Goal: Task Accomplishment & Management: Complete application form

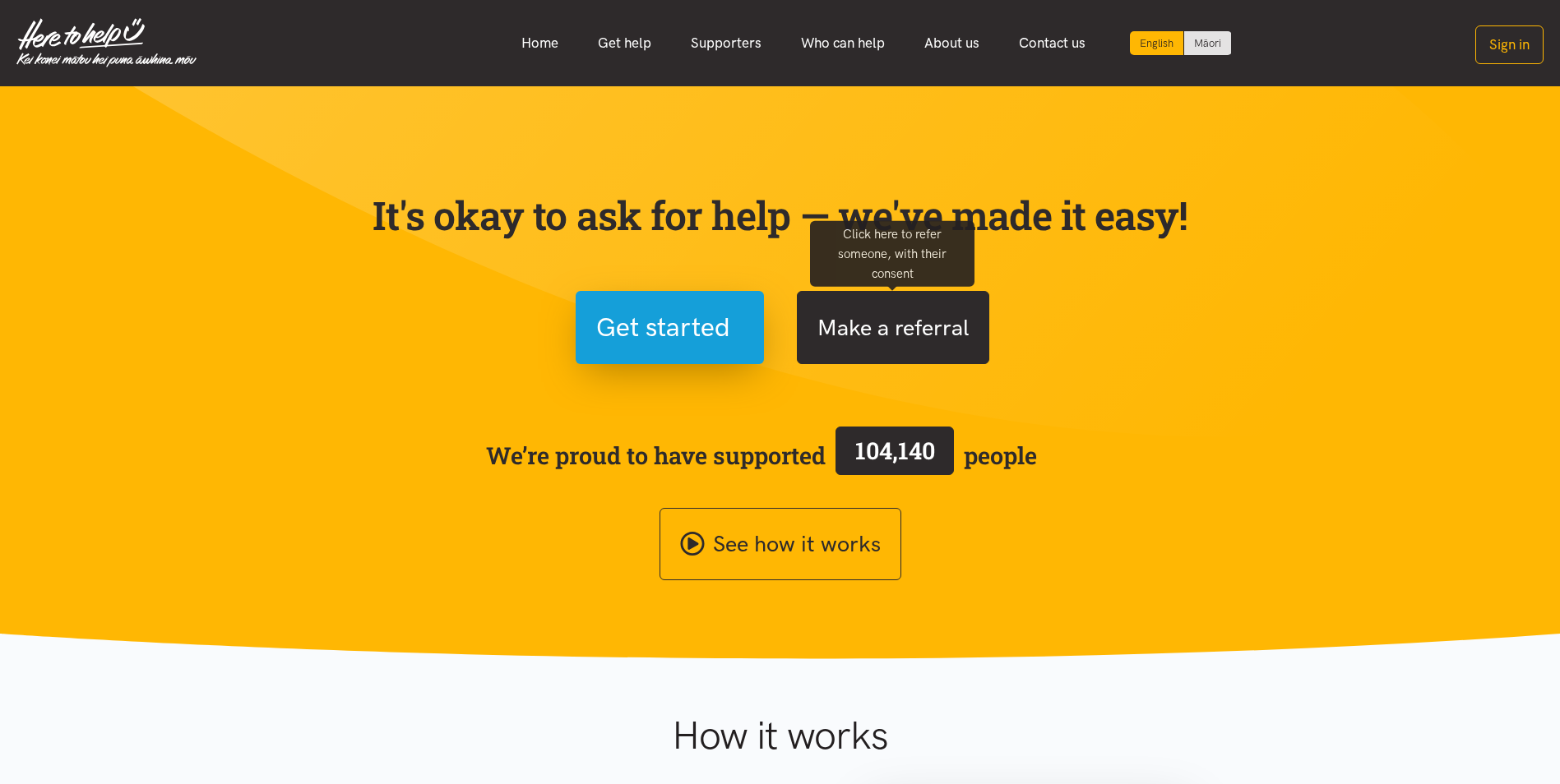
click at [871, 322] on button "Make a referral" at bounding box center [892, 327] width 192 height 73
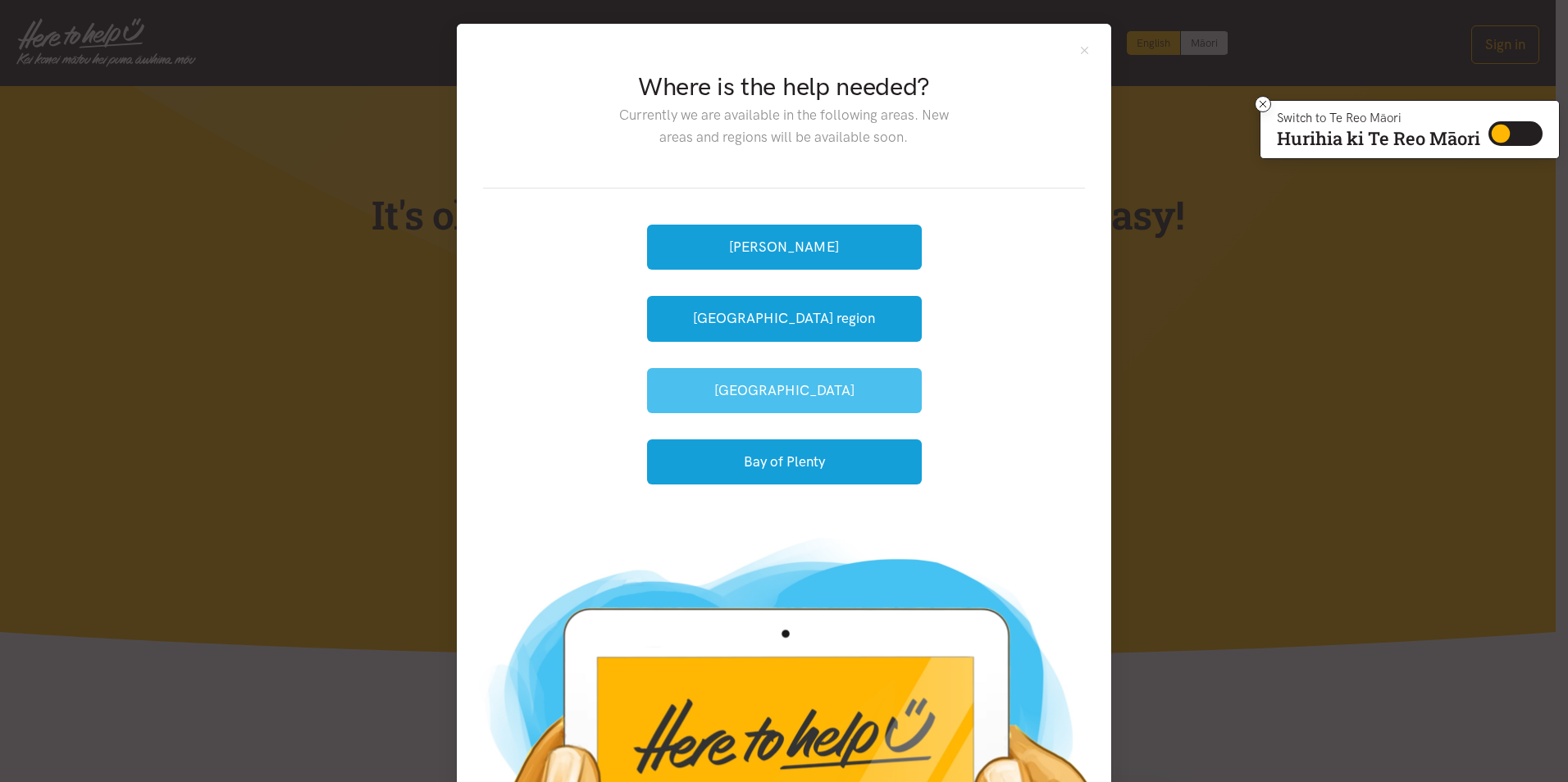
click at [765, 386] on button "[GEOGRAPHIC_DATA]" at bounding box center [785, 391] width 275 height 45
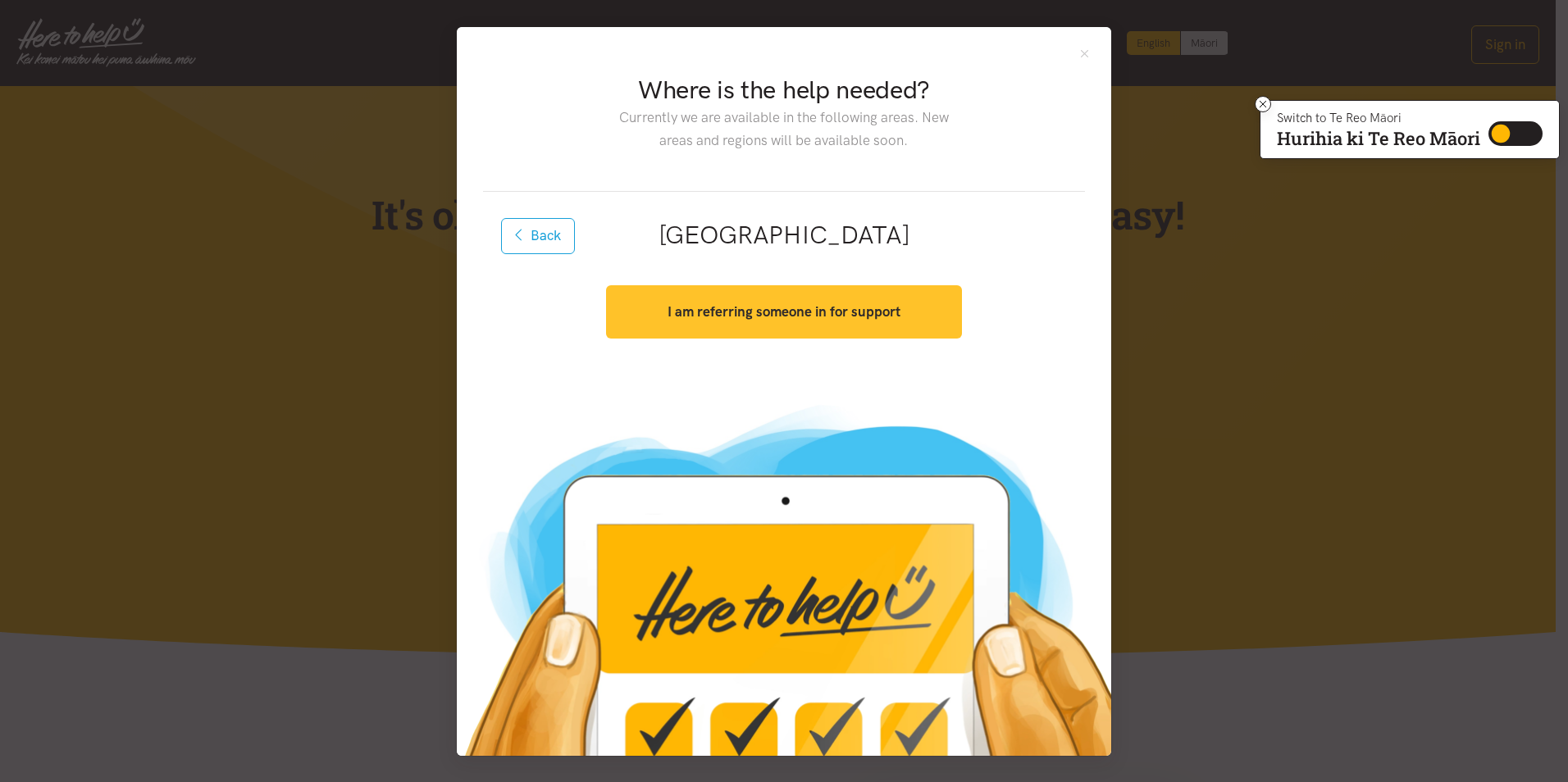
click at [757, 324] on button "I am referring someone in for support" at bounding box center [783, 311] width 355 height 53
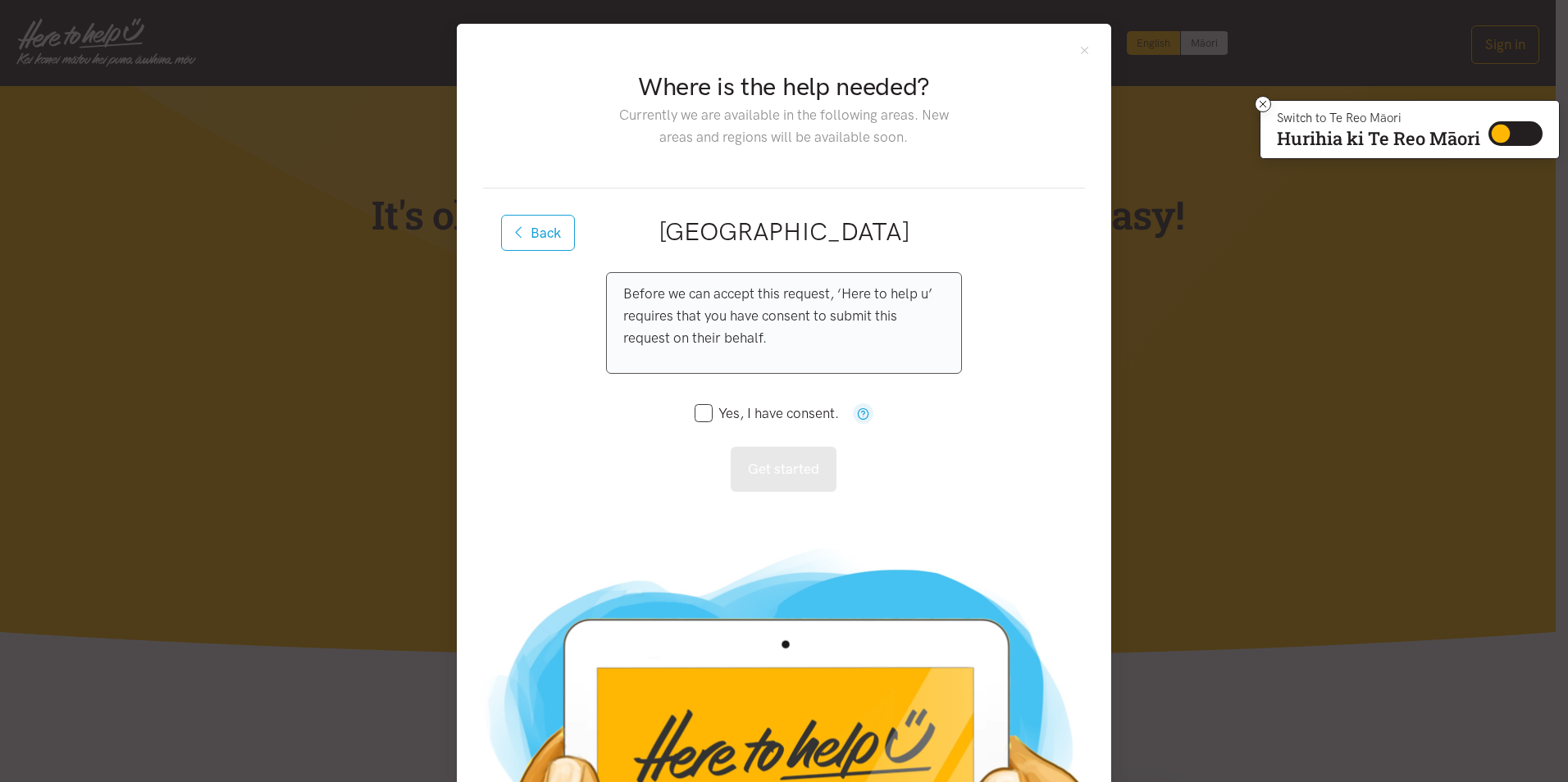
click at [697, 413] on input "Yes, I have consent." at bounding box center [767, 413] width 145 height 14
checkbox input "true"
click at [764, 472] on button "Get started" at bounding box center [784, 469] width 106 height 45
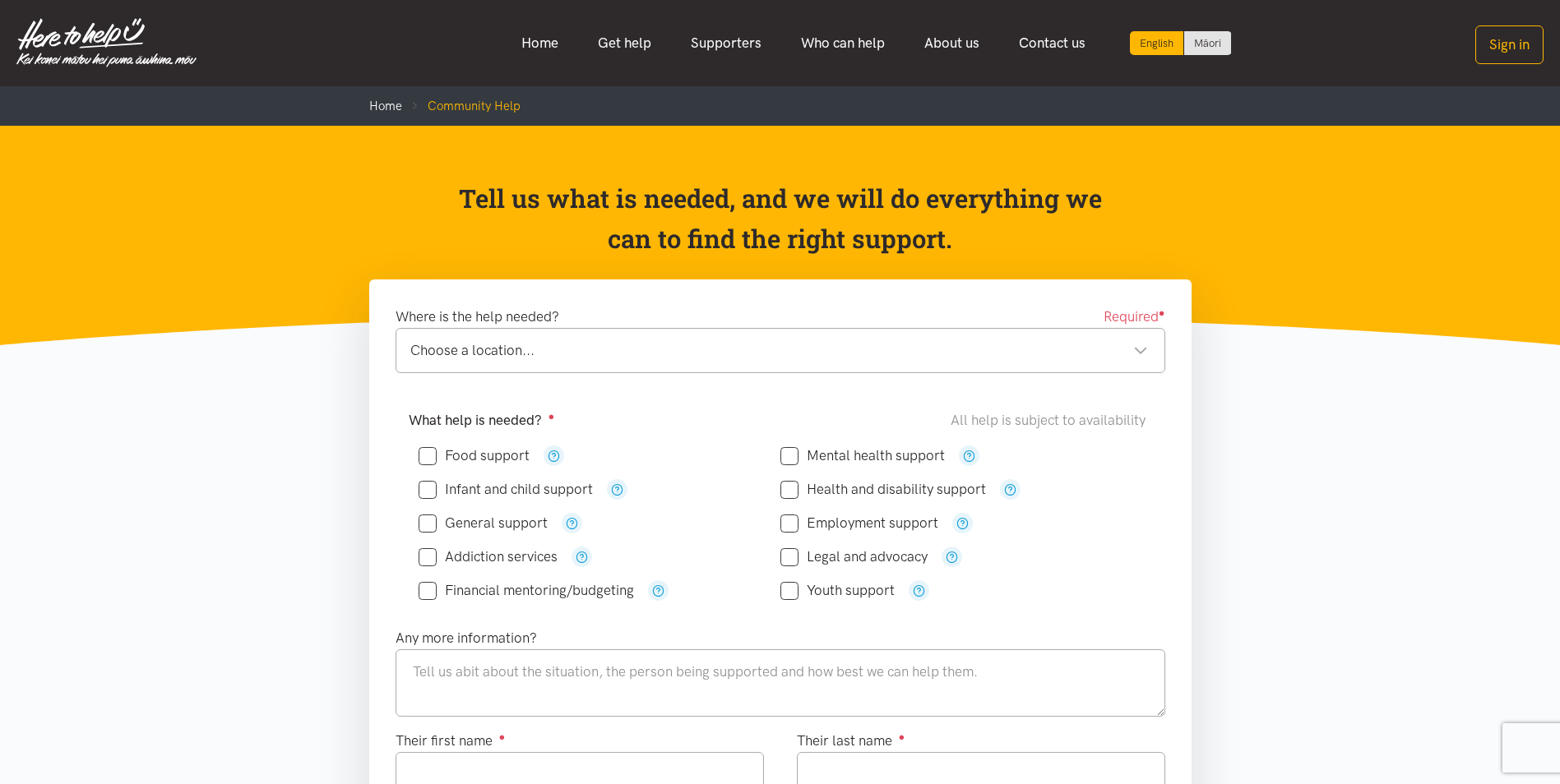
click at [424, 456] on input "Food support" at bounding box center [473, 456] width 111 height 14
checkbox input "true"
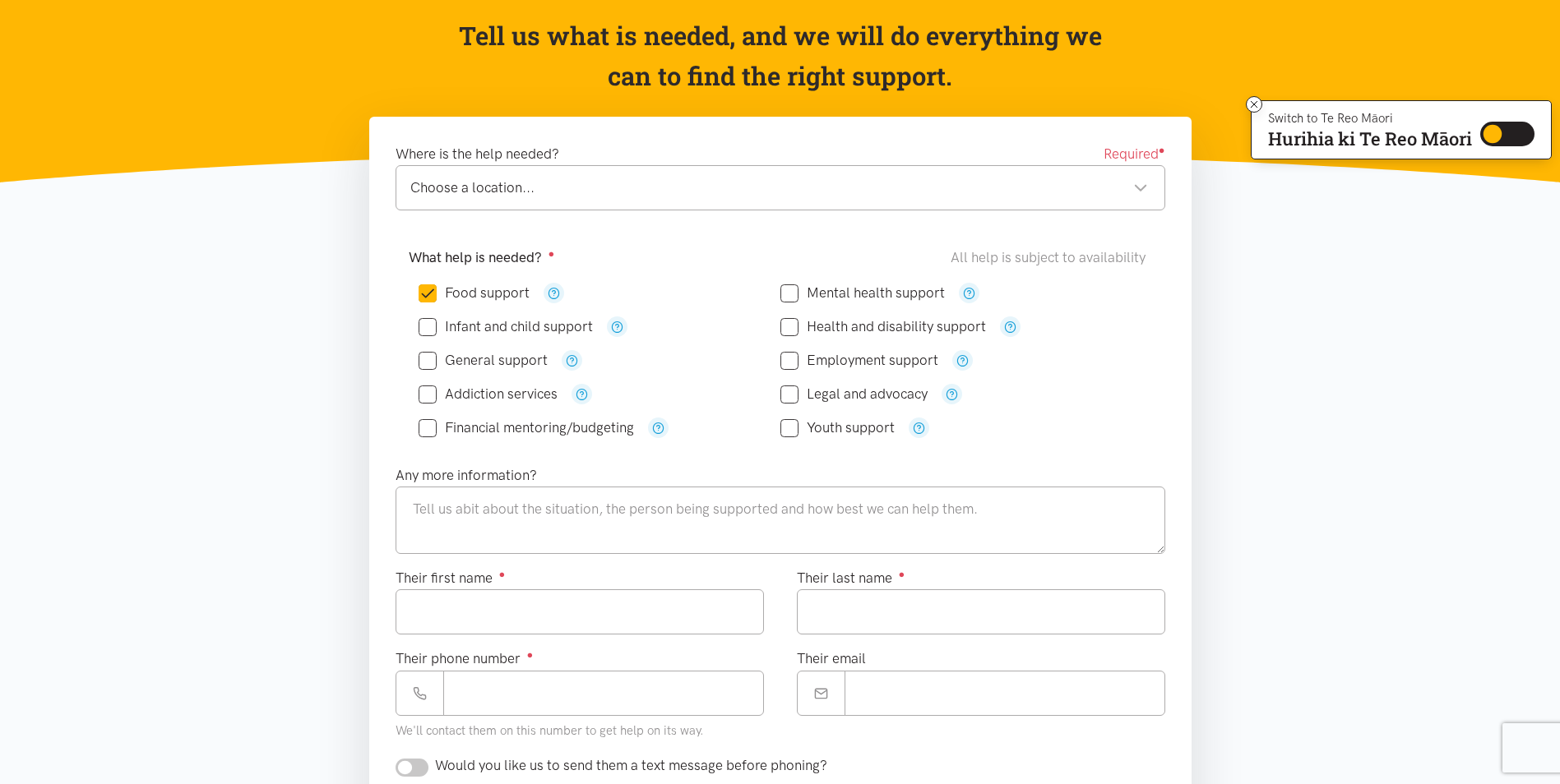
scroll to position [164, 0]
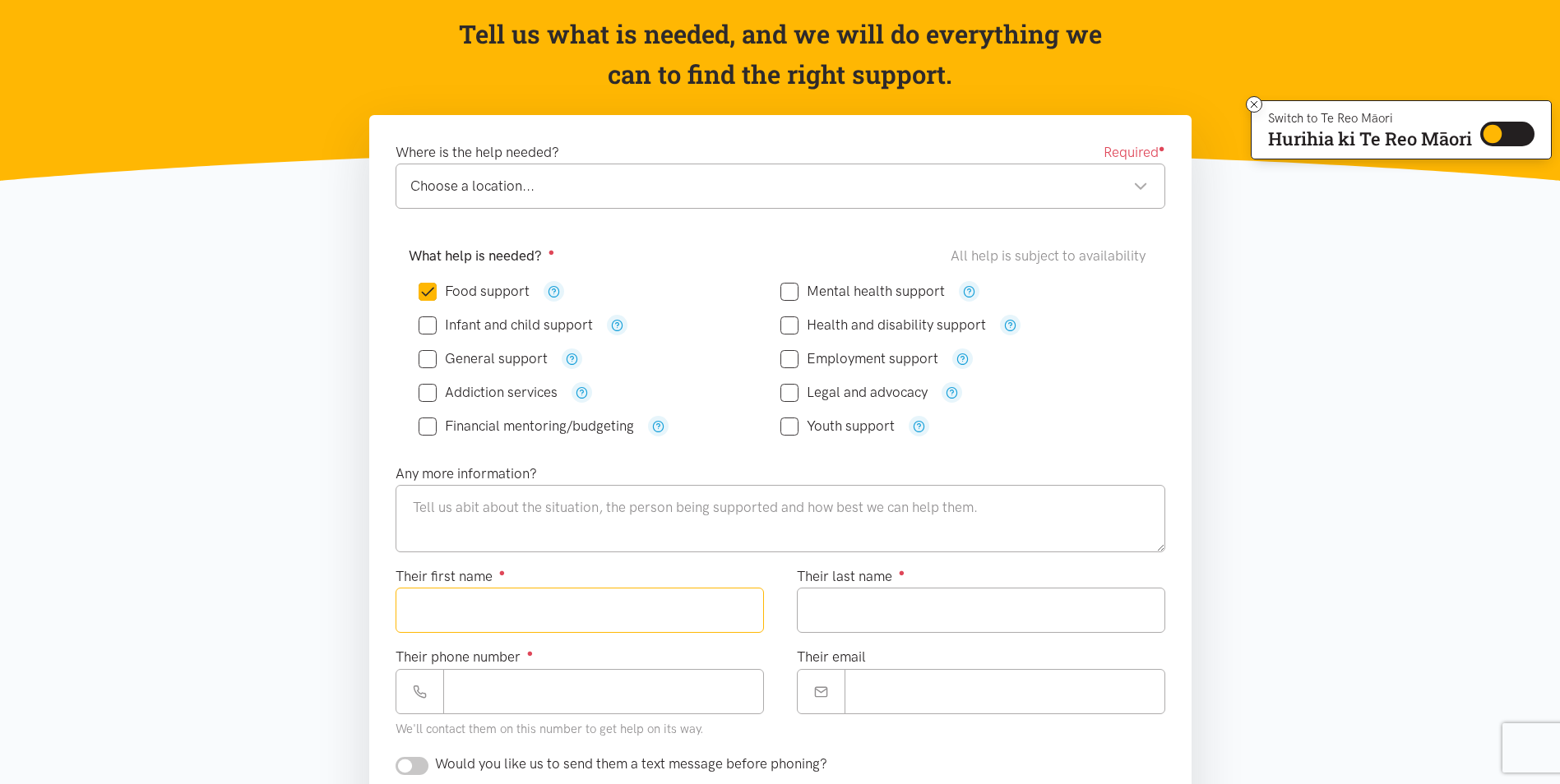
click at [545, 604] on input "Their first name ●" at bounding box center [579, 610] width 369 height 45
type input "*****"
click at [568, 697] on input "Their phone number ●" at bounding box center [604, 692] width 321 height 45
paste input "**********"
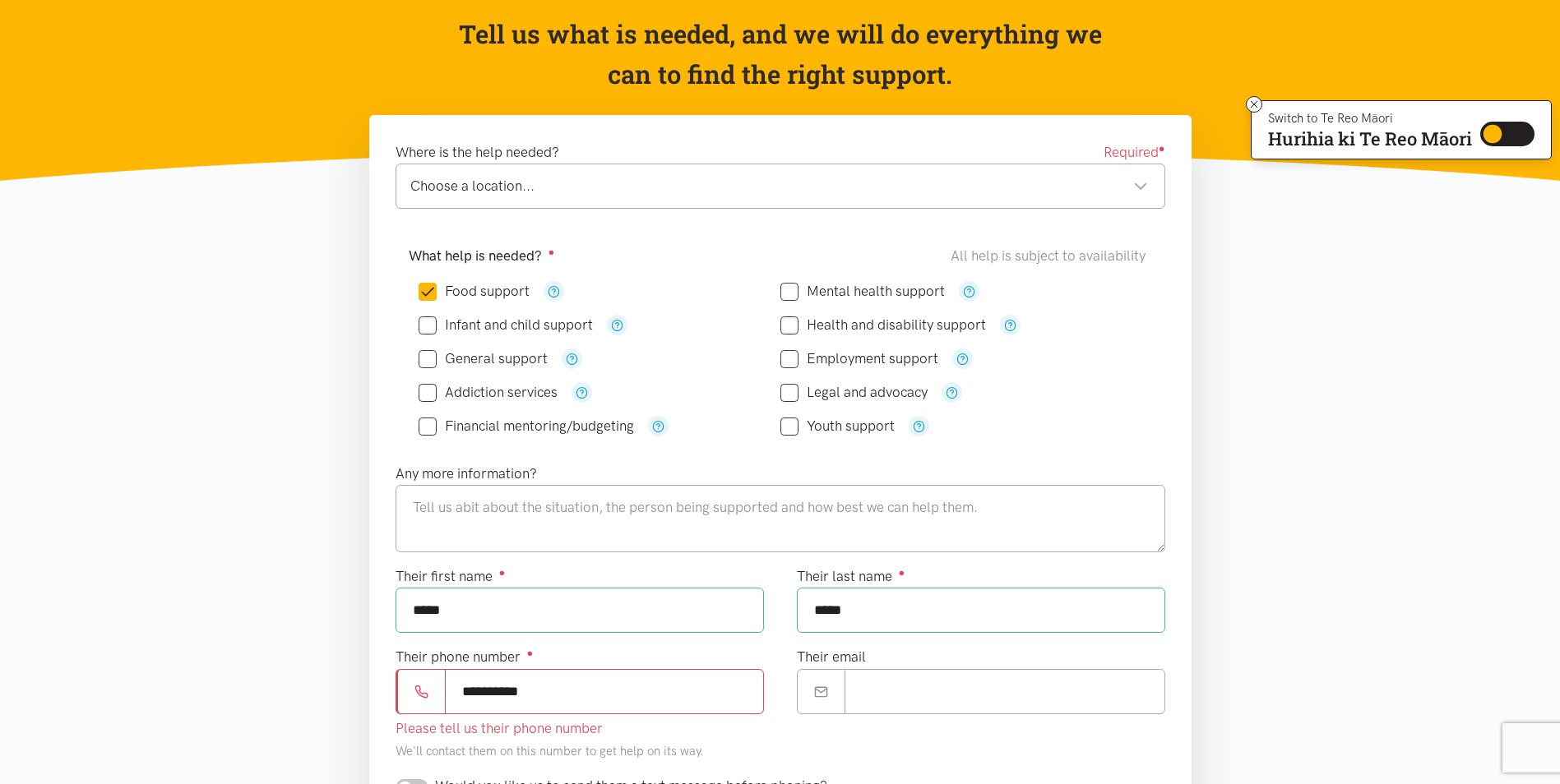
type input "**********"
click at [880, 694] on input "Their email" at bounding box center [1005, 692] width 321 height 45
paste input "**********"
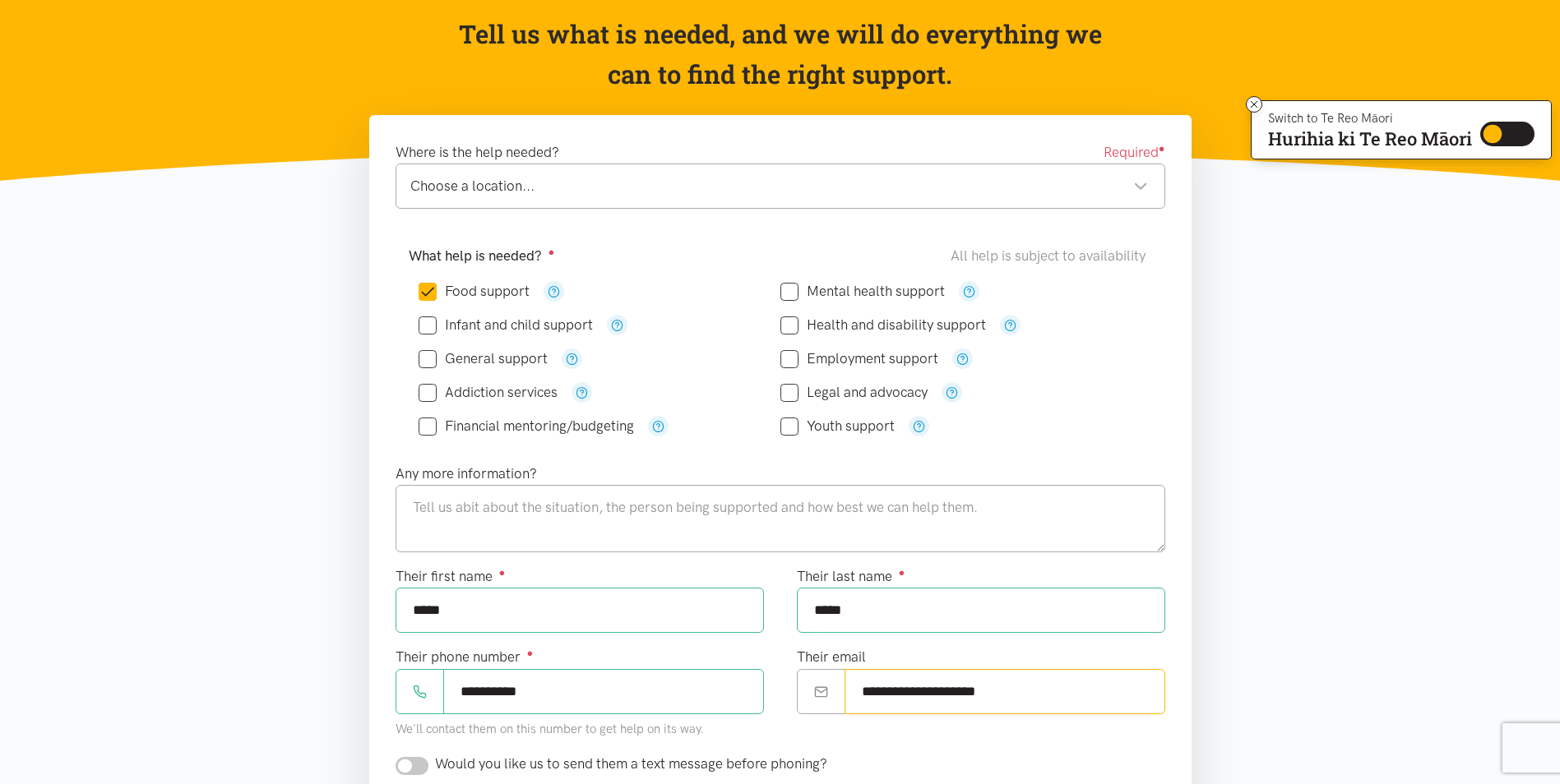
type input "**********"
click at [533, 518] on textarea at bounding box center [780, 518] width 770 height 68
type textarea "n"
type textarea "N"
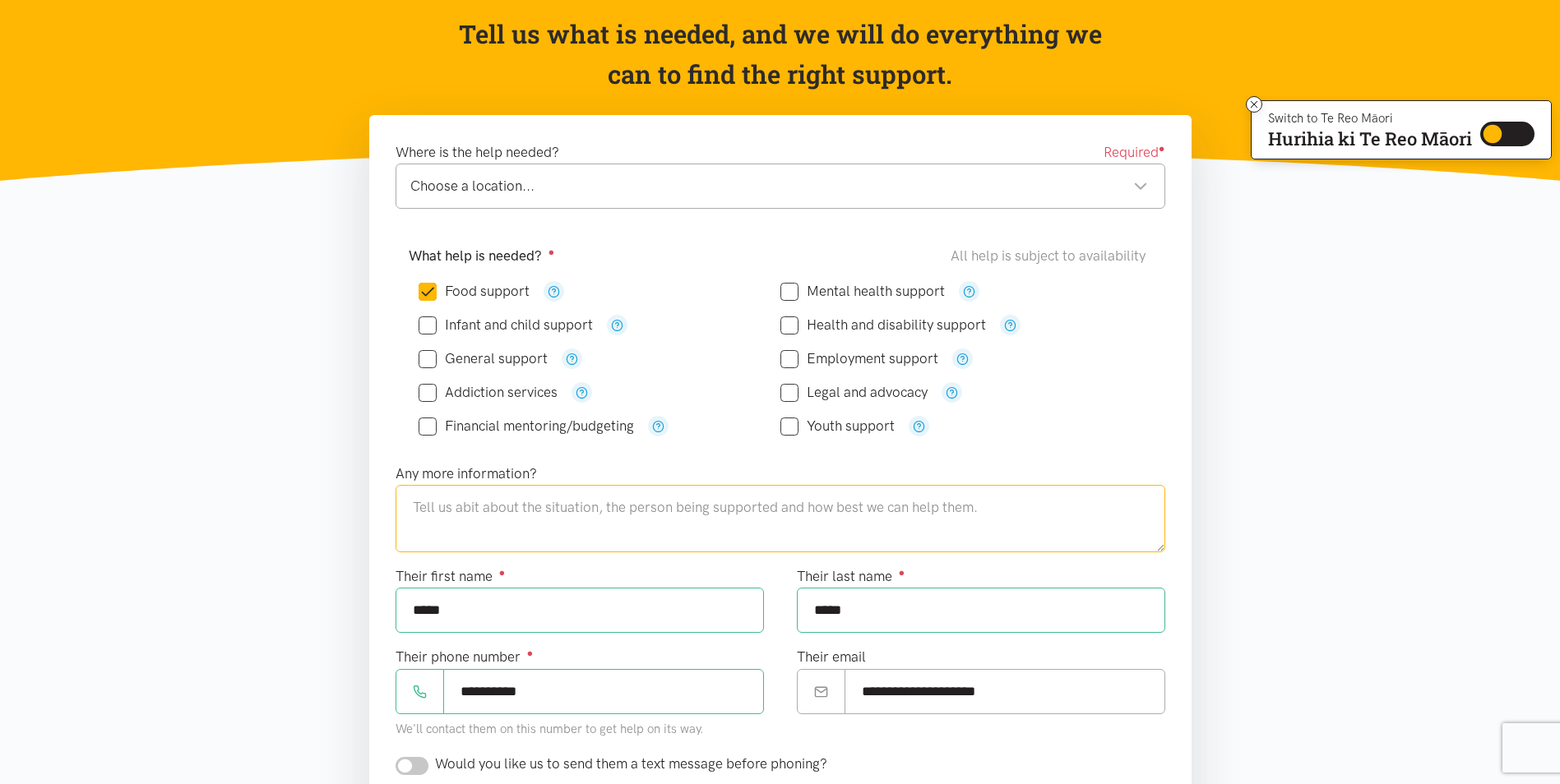
click at [1129, 185] on div "Choose a location..." at bounding box center [779, 186] width 737 height 23
click at [537, 513] on textarea at bounding box center [780, 518] width 770 height 68
type textarea "n"
click at [451, 506] on textarea "[PERSON_NAME] and her 2 children ages [DEMOGRAPHIC_DATA] and [DEMOGRAPHIC_DATA]" at bounding box center [780, 518] width 770 height 68
click at [670, 506] on textarea "[PERSON_NAME] is currently 4 months pregnant and her 2 children ages [DEMOGRAPH…" at bounding box center [780, 518] width 770 height 68
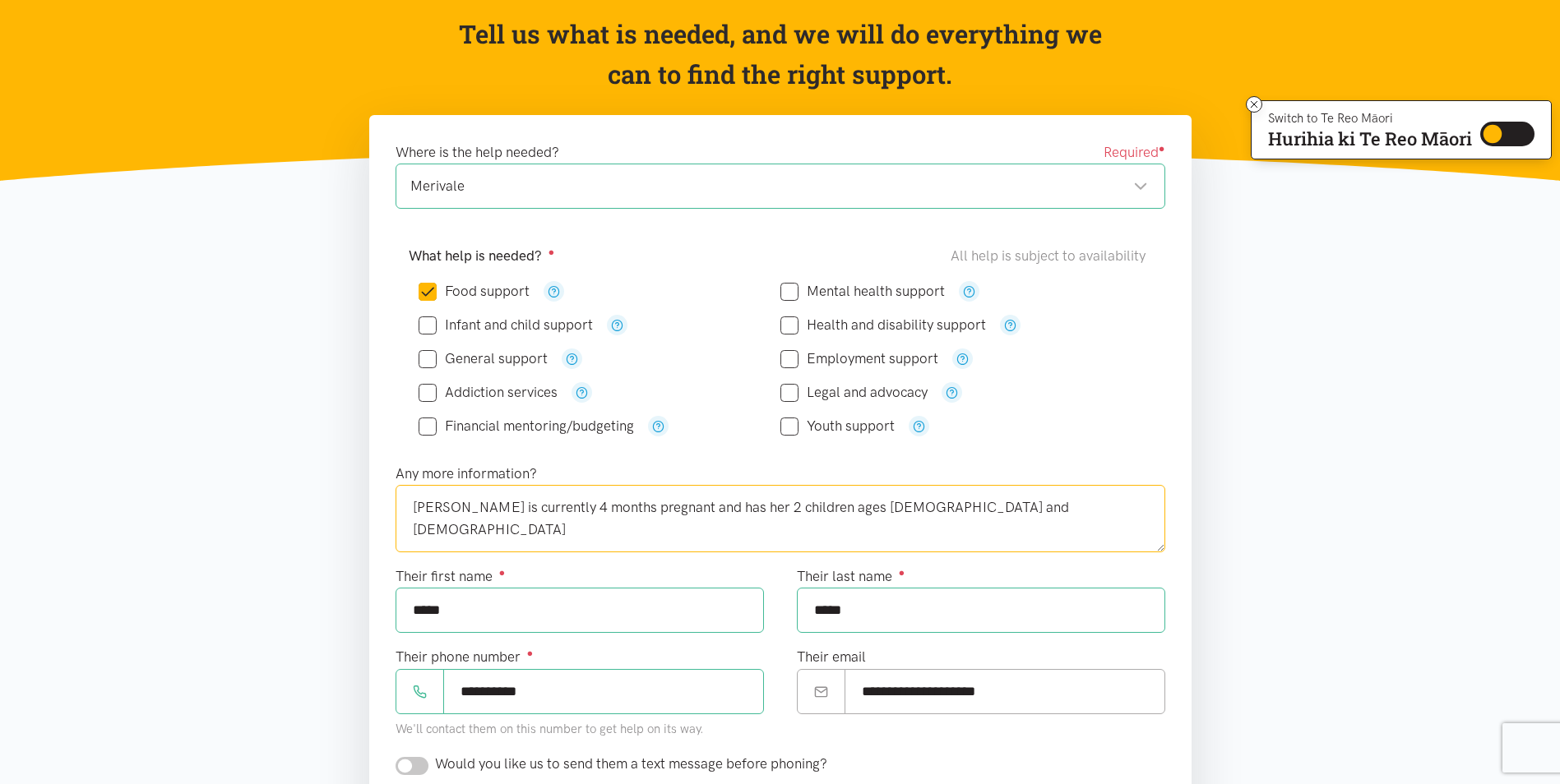
click at [718, 504] on textarea "[PERSON_NAME] is currently 4 months pregnant and has her 2 children ages [DEMOG…" at bounding box center [780, 518] width 770 height 68
click at [935, 512] on textarea "[PERSON_NAME] is currently 4 months pregnant and has 2 children ages [DEMOGRAPH…" at bounding box center [780, 518] width 770 height 68
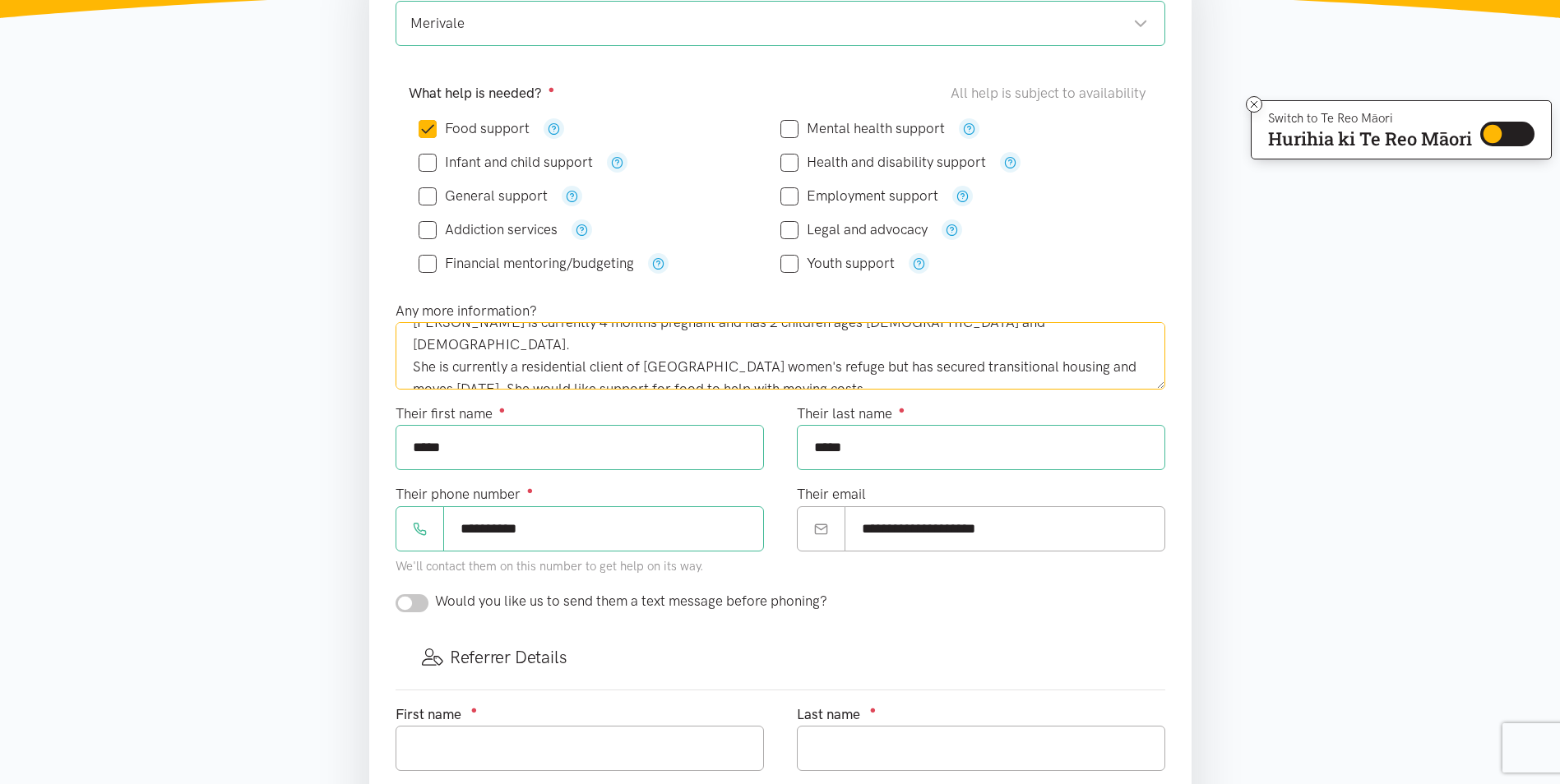
scroll to position [329, 0]
type textarea "[PERSON_NAME] is currently 4 months pregnant and has 2 children ages [DEMOGRAPH…"
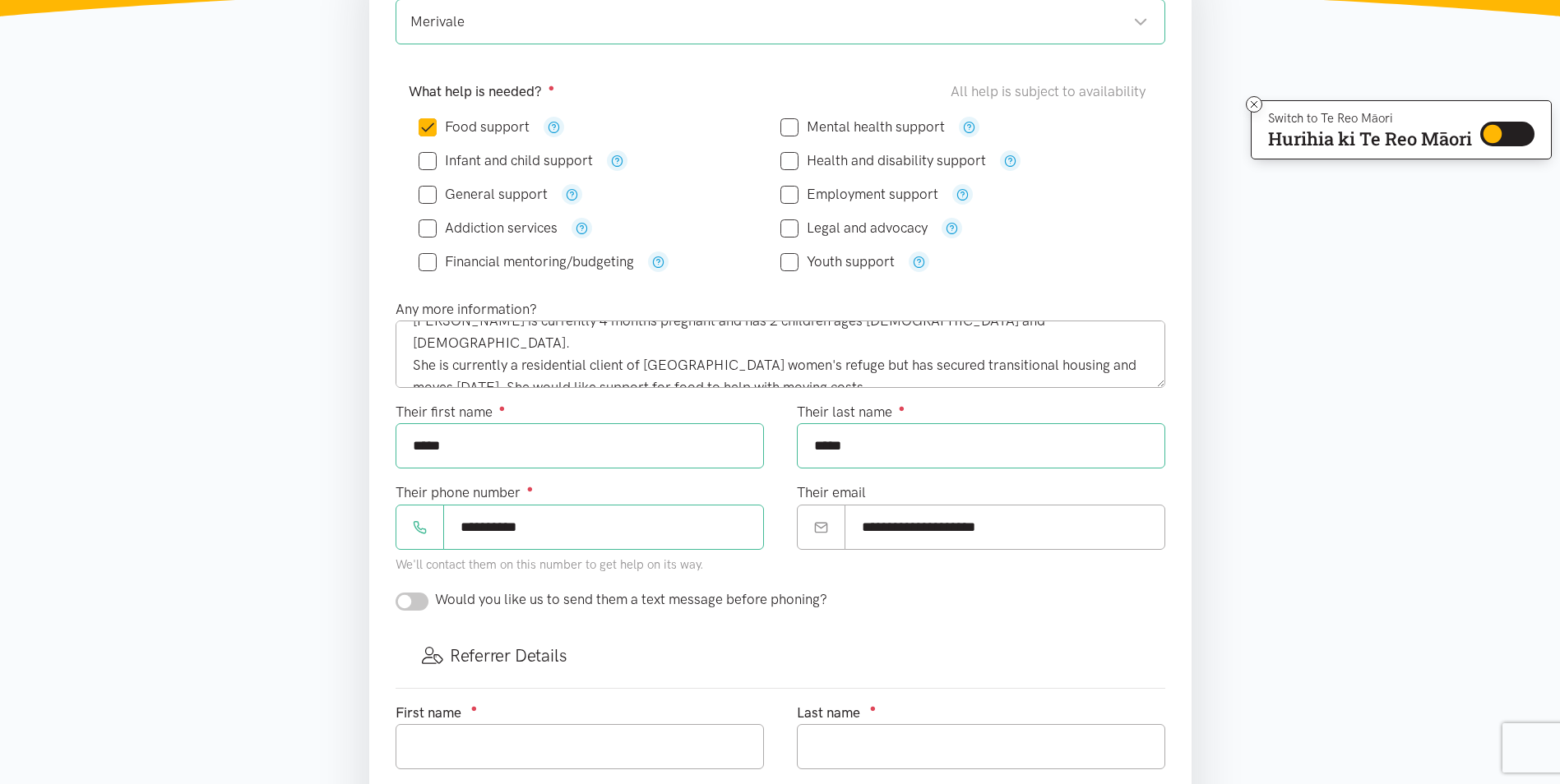
click at [424, 598] on input "checkbox" at bounding box center [412, 602] width 32 height 18
checkbox input "true"
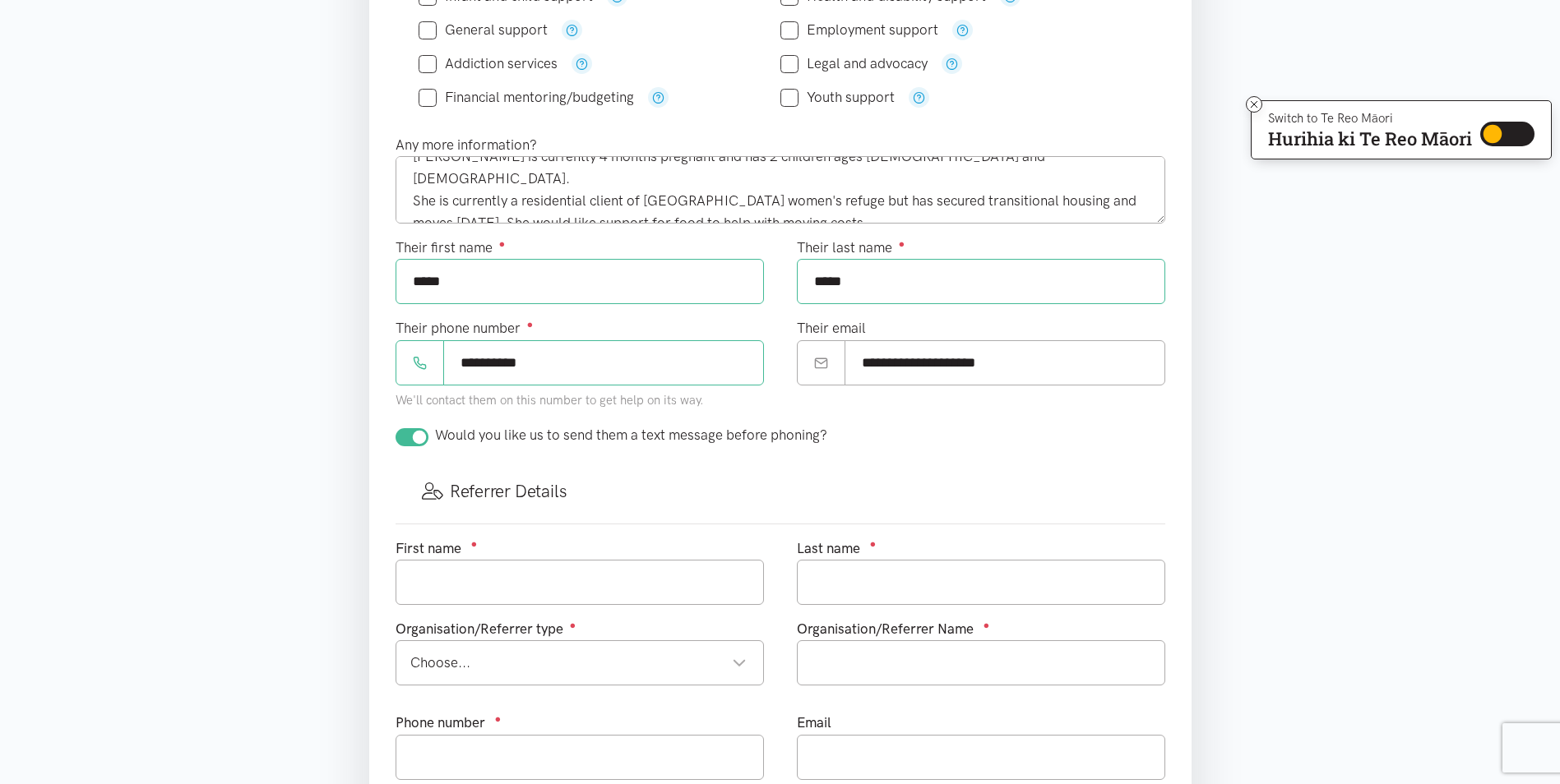
scroll to position [576, 0]
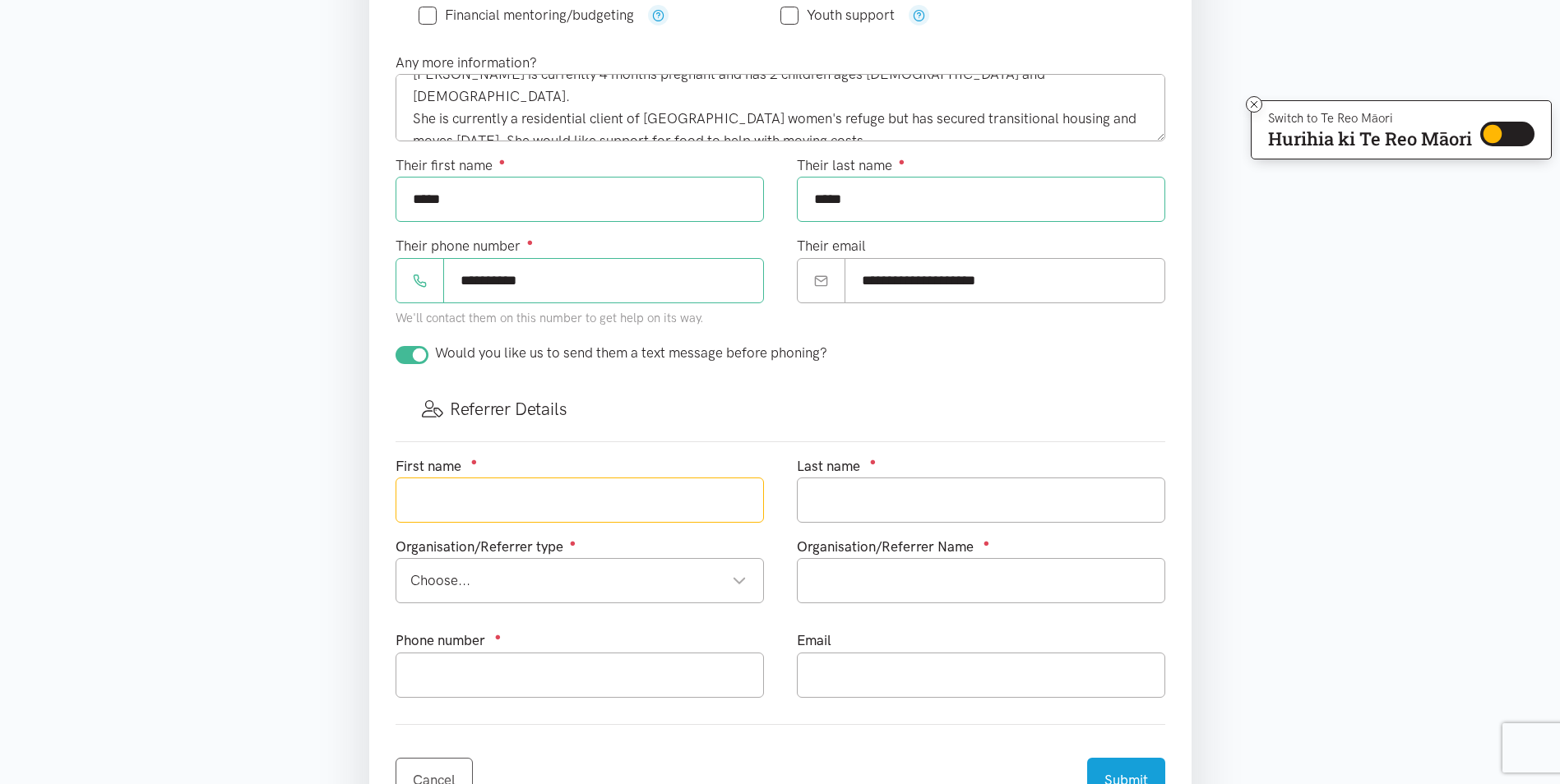
click at [503, 500] on input "text" at bounding box center [579, 500] width 369 height 45
type input "Jemma"
type input "Nikora"
click at [718, 581] on div "Choose..." at bounding box center [578, 580] width 336 height 23
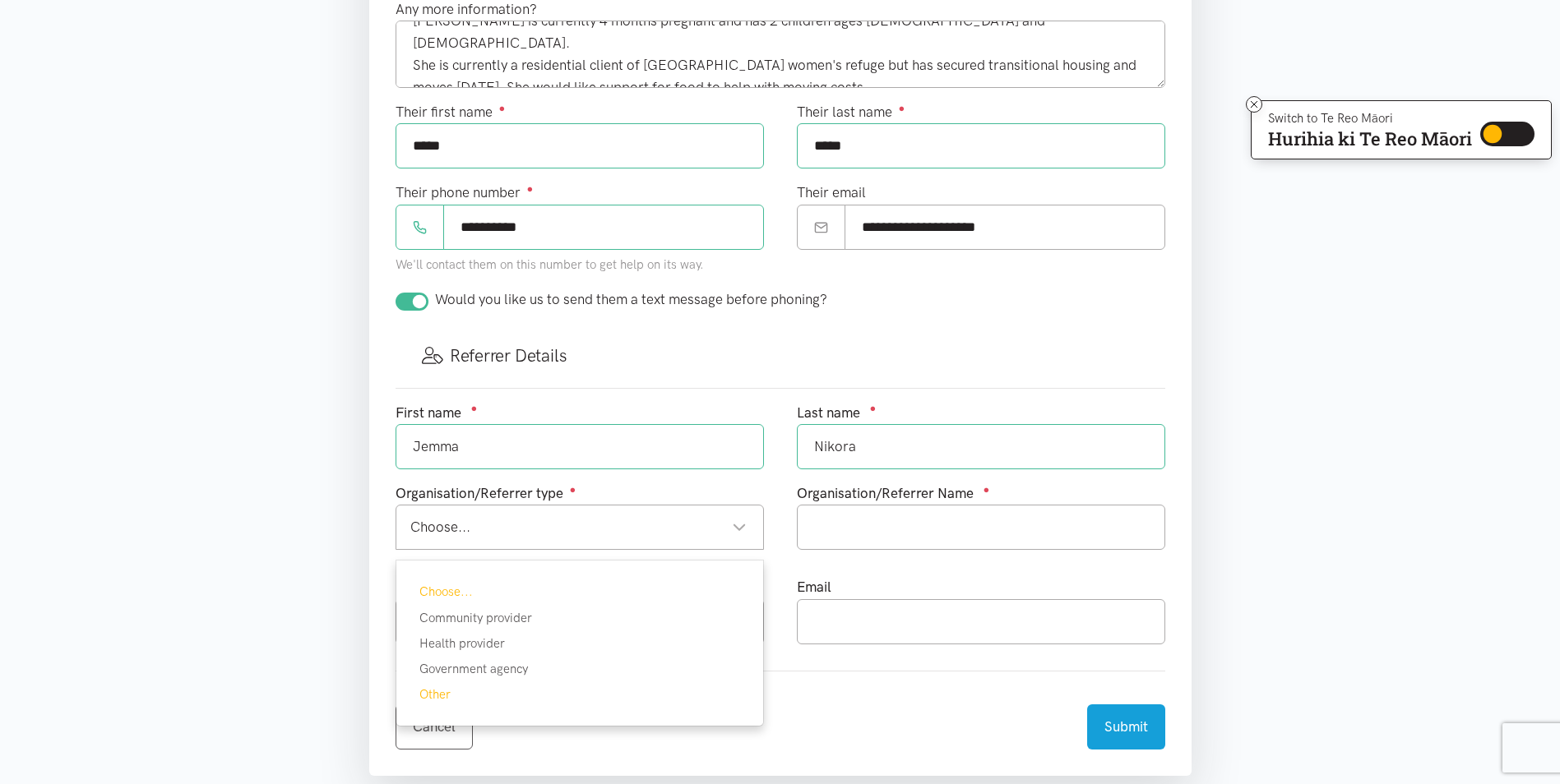
scroll to position [658, 0]
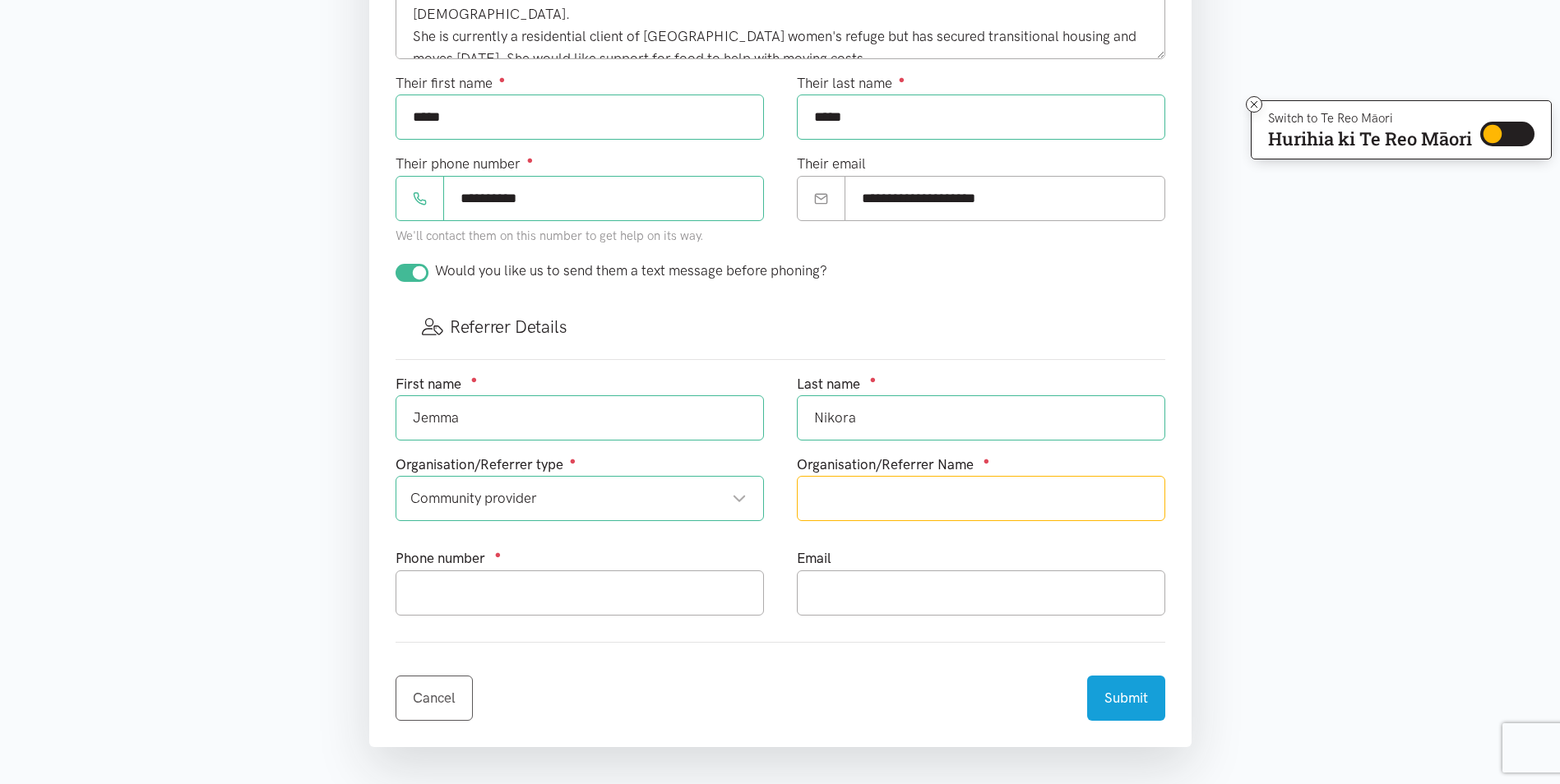
click at [917, 497] on input "text" at bounding box center [981, 498] width 369 height 45
type input "Tauranga women's refuge"
click at [576, 599] on input "text" at bounding box center [579, 593] width 369 height 45
click at [678, 504] on div "Community provider" at bounding box center [578, 498] width 336 height 23
click at [501, 585] on div "First name ● Jemma Last name ● [GEOGRAPHIC_DATA] Organisation/Referrer type ● C…" at bounding box center [780, 501] width 802 height 256
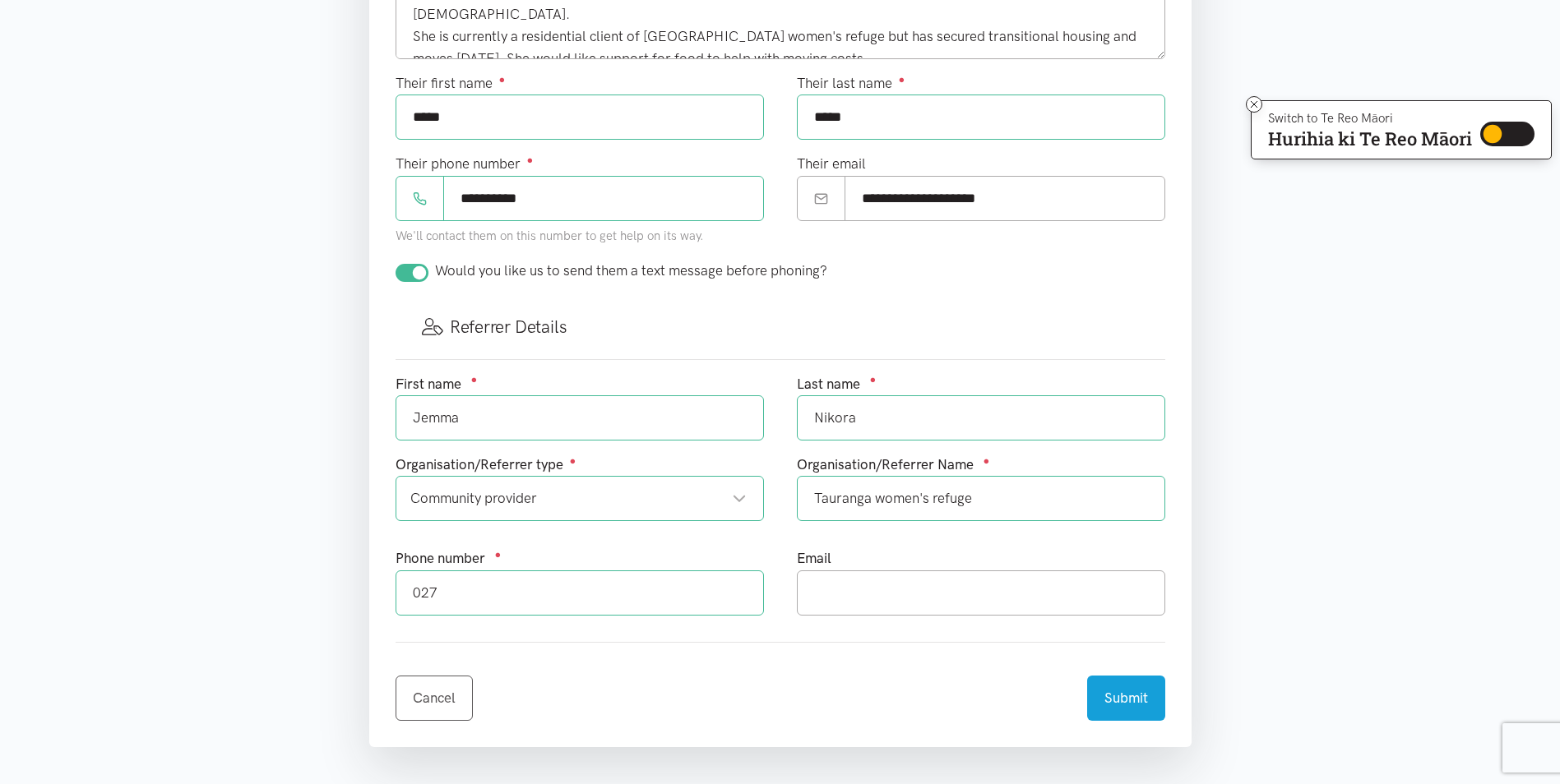
click at [468, 598] on input "027" at bounding box center [579, 593] width 369 height 45
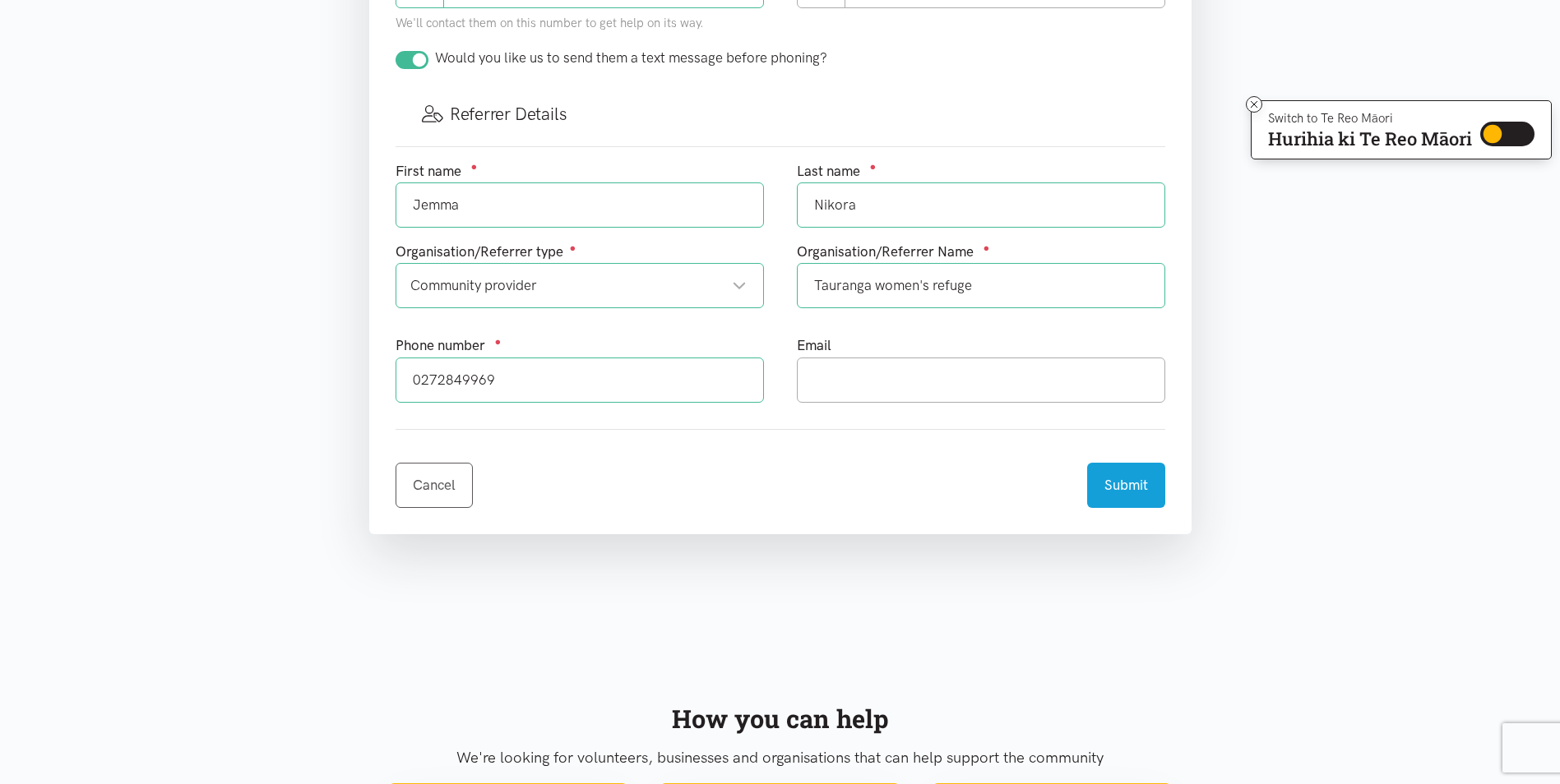
scroll to position [905, 0]
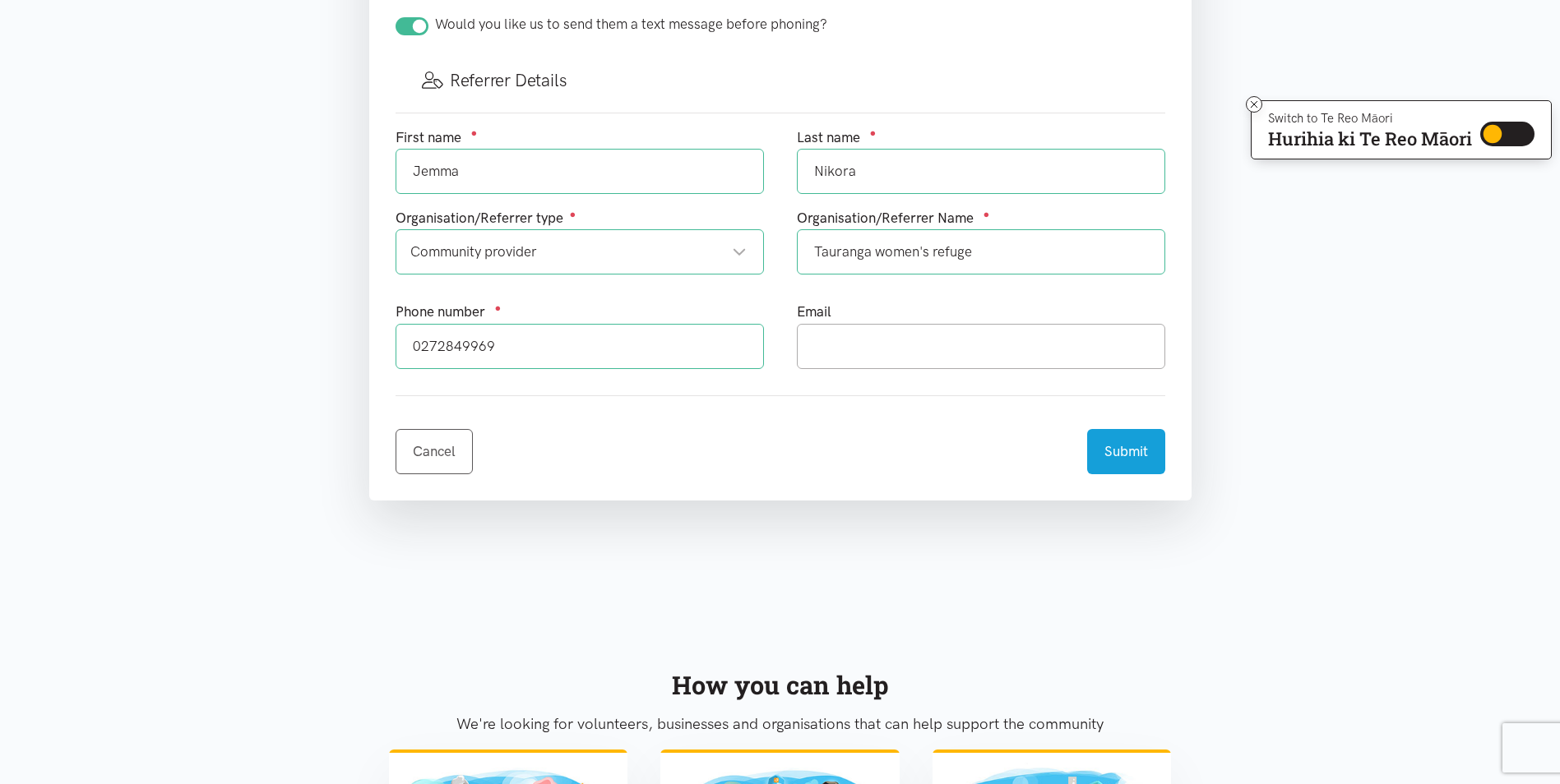
type input "0272849969"
click at [946, 357] on input "text" at bounding box center [981, 346] width 369 height 45
type input "[EMAIL_ADDRESS][DOMAIN_NAME]"
click at [1131, 452] on button "Submit" at bounding box center [1126, 449] width 78 height 45
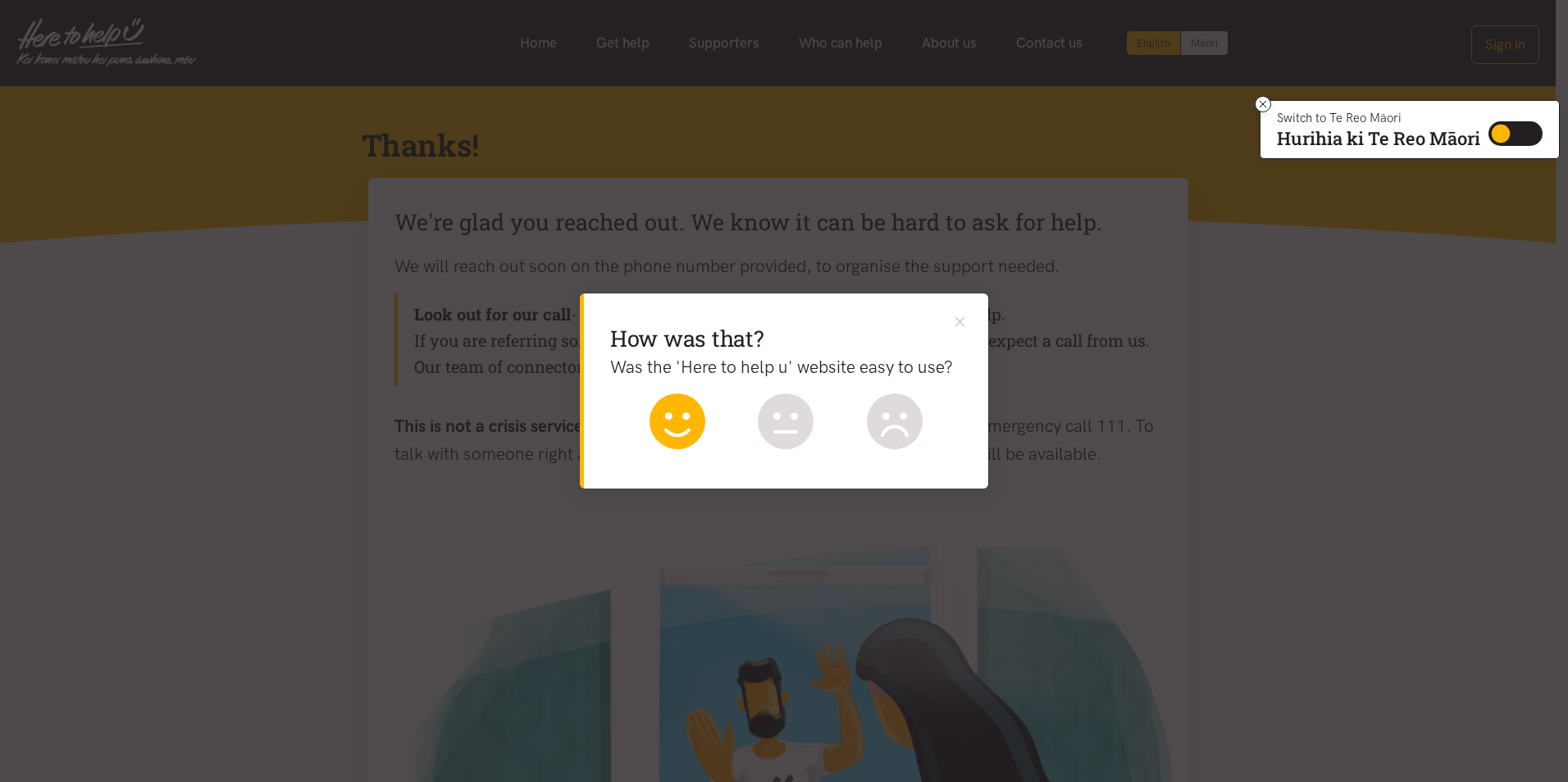
click at [681, 424] on icon at bounding box center [678, 422] width 56 height 56
